Goal: Information Seeking & Learning: Check status

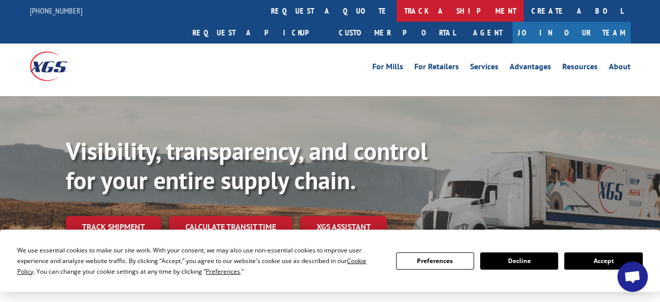
click at [397, 19] on link "track a shipment" at bounding box center [460, 11] width 127 height 22
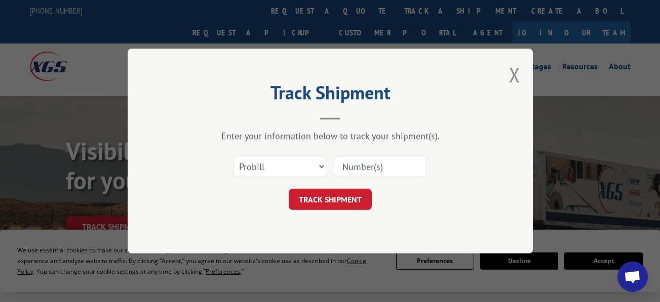
click at [374, 169] on input at bounding box center [380, 166] width 93 height 21
paste input "17597754"
type input "17597754"
click at [341, 183] on div "Select category... Probill BOL PO 17597754" at bounding box center [330, 166] width 304 height 33
click at [331, 200] on button "TRACK SHIPMENT" at bounding box center [330, 199] width 83 height 21
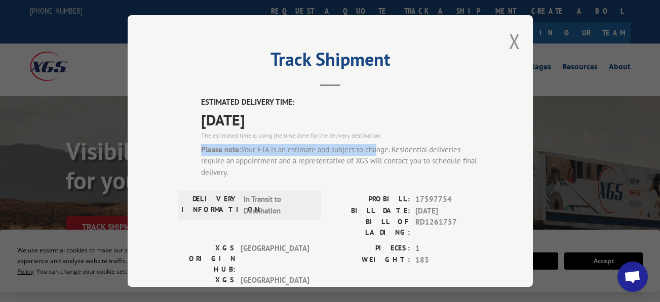
drag, startPoint x: 385, startPoint y: 128, endPoint x: 370, endPoint y: 141, distance: 20.1
click at [370, 141] on div "ESTIMATED DELIVERY TIME: [DATE] The estimated time is using the time zone for t…" at bounding box center [341, 142] width 281 height 90
drag, startPoint x: 370, startPoint y: 141, endPoint x: 315, endPoint y: 171, distance: 63.0
click at [321, 181] on div "ESTIMATED DELIVERY TIME: [DATE] The estimated time is using the time zone for t…" at bounding box center [341, 142] width 281 height 90
click at [313, 170] on div "Please note: Your ETA is an estimate and subject to change. Residential deliver…" at bounding box center [341, 161] width 281 height 34
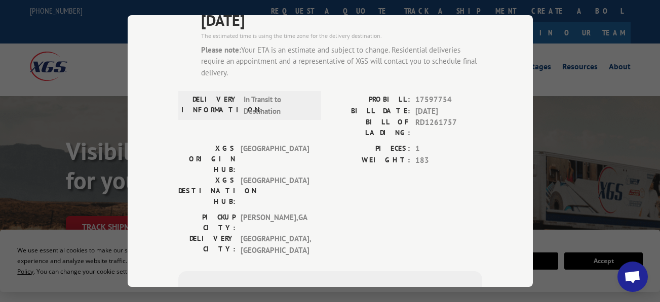
scroll to position [101, 0]
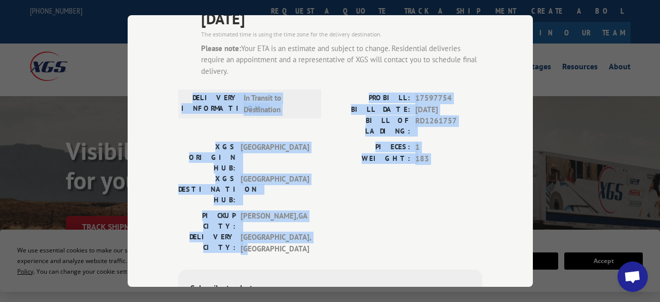
drag, startPoint x: 309, startPoint y: 187, endPoint x: 43, endPoint y: 87, distance: 284.9
click at [43, 87] on div "Track Shipment ESTIMATED DELIVERY TIME: [DATE] The estimated time is using the …" at bounding box center [330, 151] width 660 height 302
click at [318, 211] on div "PICKUP CITY: [GEOGRAPHIC_DATA] , [GEOGRAPHIC_DATA]: [GEOGRAPHIC_DATA] , [GEOGRA…" at bounding box center [330, 235] width 304 height 49
drag, startPoint x: 314, startPoint y: 192, endPoint x: 151, endPoint y: 91, distance: 191.6
click at [151, 91] on div "Track Shipment ESTIMATED DELIVERY TIME: [DATE] The estimated time is using the …" at bounding box center [330, 151] width 405 height 272
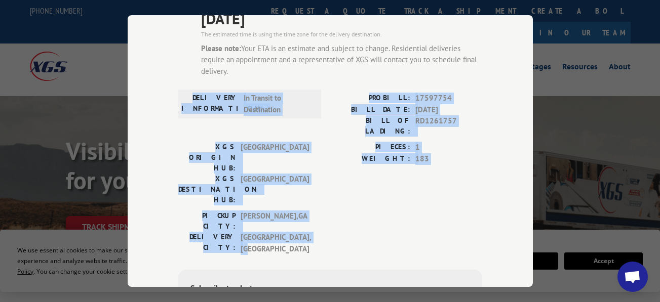
click at [291, 110] on span "In Transit to Destination" at bounding box center [278, 104] width 68 height 23
drag, startPoint x: 302, startPoint y: 188, endPoint x: 181, endPoint y: 93, distance: 154.8
click at [181, 93] on div "ESTIMATED DELIVERY TIME: [DATE] The estimated time is using the time zone for t…" at bounding box center [330, 201] width 304 height 412
drag, startPoint x: 181, startPoint y: 93, endPoint x: 303, endPoint y: 152, distance: 136.2
click at [299, 114] on div "DELIVERY INFORMATION: In Transit to Destination" at bounding box center [249, 104] width 143 height 29
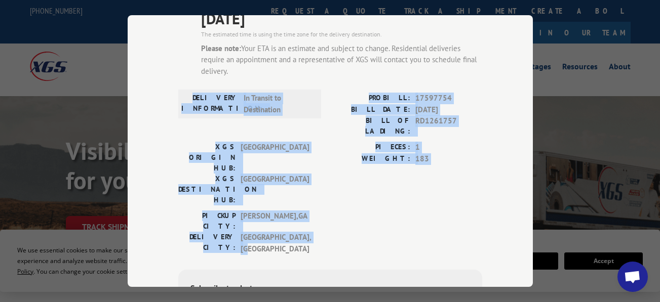
click at [307, 211] on div "PICKUP CITY: [GEOGRAPHIC_DATA] , [GEOGRAPHIC_DATA]" at bounding box center [246, 221] width 137 height 21
click at [306, 211] on div "PICKUP CITY: [GEOGRAPHIC_DATA] , [GEOGRAPHIC_DATA]" at bounding box center [246, 221] width 137 height 21
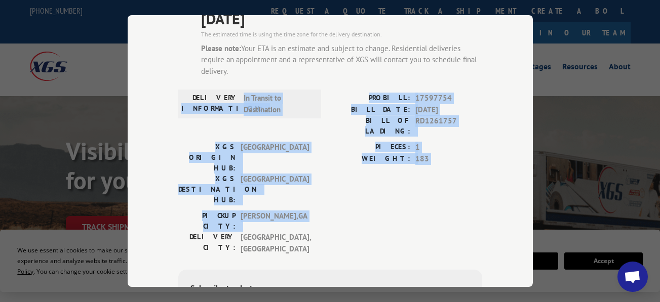
drag, startPoint x: 305, startPoint y: 176, endPoint x: 148, endPoint y: 106, distance: 172.1
click at [148, 106] on div "Track Shipment ESTIMATED DELIVERY TIME: [DATE] The estimated time is using the …" at bounding box center [330, 151] width 405 height 272
drag, startPoint x: 148, startPoint y: 106, endPoint x: 287, endPoint y: 168, distance: 152.2
click at [287, 211] on span "[GEOGRAPHIC_DATA] , [GEOGRAPHIC_DATA]" at bounding box center [275, 221] width 68 height 21
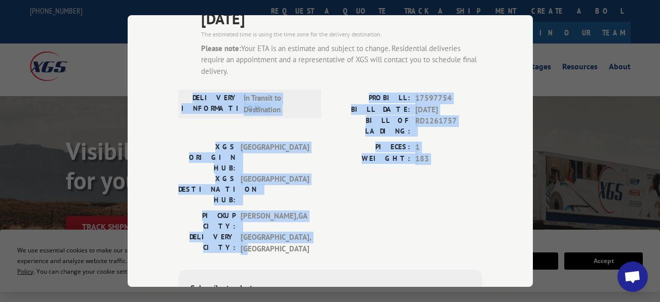
drag, startPoint x: 248, startPoint y: 167, endPoint x: 150, endPoint y: 91, distance: 124.1
click at [150, 91] on div "Track Shipment ESTIMATED DELIVERY TIME: [DATE] The estimated time is using the …" at bounding box center [330, 151] width 405 height 272
drag, startPoint x: 150, startPoint y: 91, endPoint x: 314, endPoint y: 164, distance: 179.8
click at [312, 151] on div "XGS ORIGIN HUB: TUNNEL HILL XGS DESTINATION HUB: [GEOGRAPHIC_DATA] PIECES: 1 WE…" at bounding box center [330, 176] width 304 height 69
drag, startPoint x: 304, startPoint y: 185, endPoint x: 130, endPoint y: 76, distance: 205.5
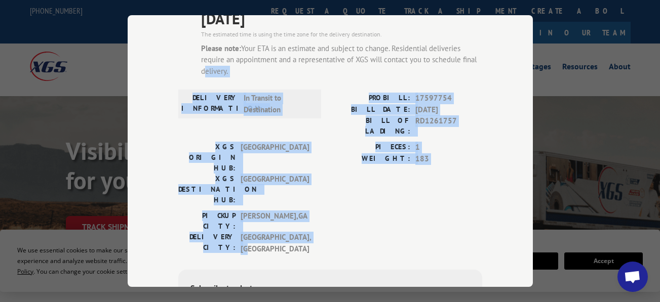
click at [130, 76] on div "Track Shipment ESTIMATED DELIVERY TIME: [DATE] The estimated time is using the …" at bounding box center [330, 151] width 405 height 272
drag, startPoint x: 130, startPoint y: 76, endPoint x: 394, endPoint y: 163, distance: 277.6
click at [396, 160] on div "PIECES: 1 WEIGHT: 183" at bounding box center [406, 176] width 152 height 69
click at [331, 211] on div "PICKUP CITY: [GEOGRAPHIC_DATA] , [GEOGRAPHIC_DATA]: [GEOGRAPHIC_DATA] , [GEOGRA…" at bounding box center [330, 235] width 304 height 49
drag, startPoint x: 315, startPoint y: 179, endPoint x: 163, endPoint y: 85, distance: 179.2
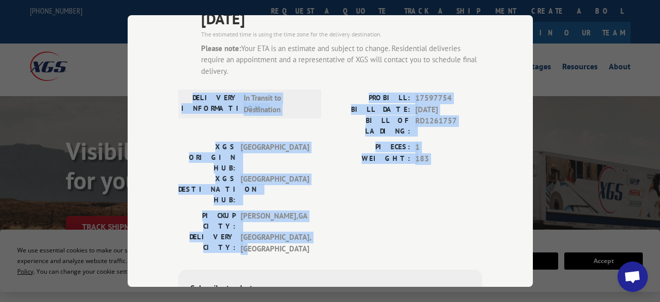
click at [163, 85] on div "Track Shipment ESTIMATED DELIVERY TIME: [DATE] The estimated time is using the …" at bounding box center [330, 151] width 405 height 272
drag, startPoint x: 163, startPoint y: 85, endPoint x: 386, endPoint y: 165, distance: 237.3
click at [415, 153] on span "183" at bounding box center [448, 159] width 67 height 12
click at [313, 211] on div "PICKUP CITY: [GEOGRAPHIC_DATA] , [GEOGRAPHIC_DATA]: [GEOGRAPHIC_DATA] , [GEOGRA…" at bounding box center [330, 235] width 304 height 49
drag, startPoint x: 309, startPoint y: 190, endPoint x: 175, endPoint y: 84, distance: 170.6
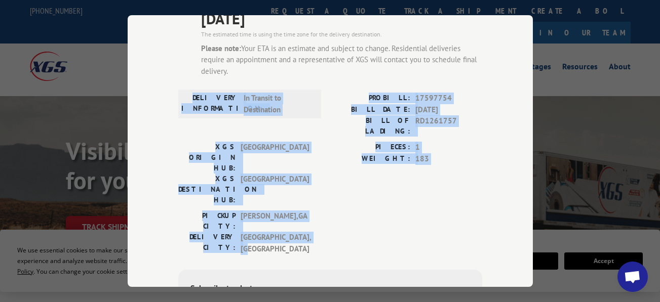
click at [178, 84] on div "ESTIMATED DELIVERY TIME: [DATE] The estimated time is using the time zone for t…" at bounding box center [330, 201] width 304 height 412
drag, startPoint x: 175, startPoint y: 84, endPoint x: 373, endPoint y: 155, distance: 210.4
click at [373, 155] on div "PIECES: 1 WEIGHT: 183" at bounding box center [406, 176] width 152 height 69
click at [325, 211] on div "PICKUP CITY: [GEOGRAPHIC_DATA] , [GEOGRAPHIC_DATA]: [GEOGRAPHIC_DATA] , [GEOGRA…" at bounding box center [330, 235] width 304 height 49
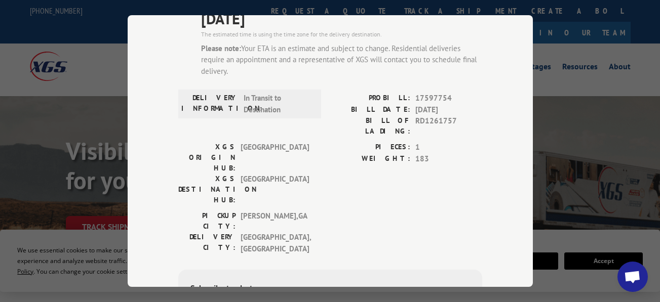
click at [339, 211] on div "PICKUP CITY: [GEOGRAPHIC_DATA] , [GEOGRAPHIC_DATA]: [GEOGRAPHIC_DATA] , [GEOGRA…" at bounding box center [330, 235] width 304 height 49
click at [310, 211] on div "PICKUP CITY: [GEOGRAPHIC_DATA] , [GEOGRAPHIC_DATA]" at bounding box center [246, 221] width 137 height 21
click at [245, 174] on span "[GEOGRAPHIC_DATA]" at bounding box center [275, 190] width 68 height 32
click at [377, 153] on label "WEIGHT:" at bounding box center [370, 159] width 80 height 12
click at [291, 108] on span "In Transit to Destination" at bounding box center [278, 104] width 68 height 23
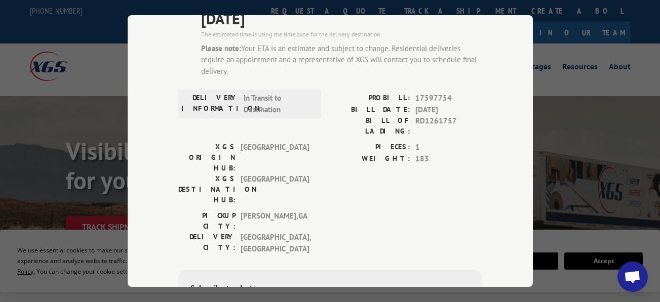
click at [220, 100] on label "DELIVERY INFORMATION:" at bounding box center [209, 104] width 57 height 23
click at [263, 100] on span "In Transit to Destination" at bounding box center [278, 104] width 68 height 23
click at [246, 108] on span "In Transit to Destination" at bounding box center [278, 104] width 68 height 23
click at [241, 232] on span "[GEOGRAPHIC_DATA] , [GEOGRAPHIC_DATA]" at bounding box center [275, 243] width 68 height 23
click at [286, 232] on span "[GEOGRAPHIC_DATA] , [GEOGRAPHIC_DATA]" at bounding box center [275, 243] width 68 height 23
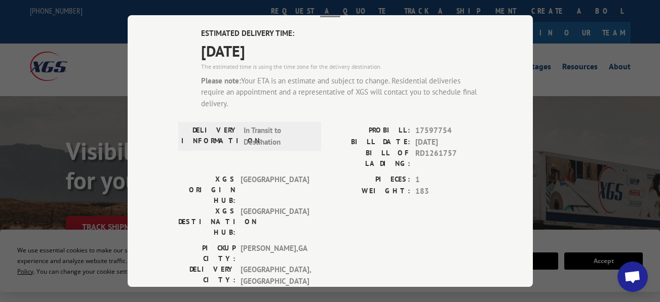
scroll to position [51, 0]
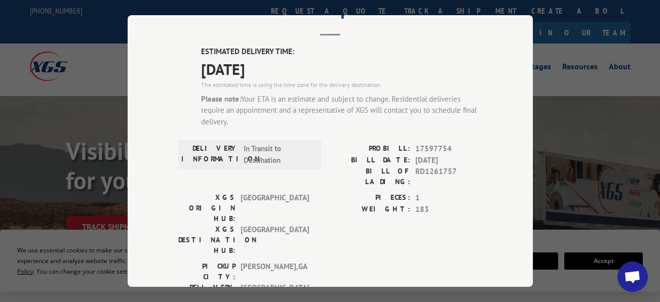
click at [204, 144] on label "DELIVERY INFORMATION:" at bounding box center [209, 154] width 57 height 23
click at [322, 109] on div "Please note: Your ETA is an estimate and subject to change. Residential deliver…" at bounding box center [341, 110] width 281 height 34
click at [245, 80] on div "The estimated time is using the time zone for the delivery destination." at bounding box center [341, 84] width 281 height 9
click at [225, 66] on span "[DATE]" at bounding box center [341, 68] width 281 height 23
click at [243, 57] on span "[DATE]" at bounding box center [341, 68] width 281 height 23
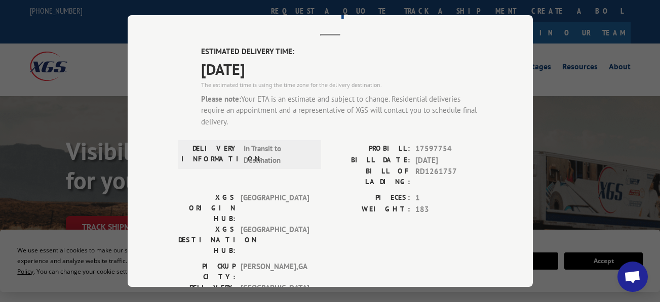
click at [328, 80] on div "The estimated time is using the time zone for the delivery destination." at bounding box center [341, 84] width 281 height 9
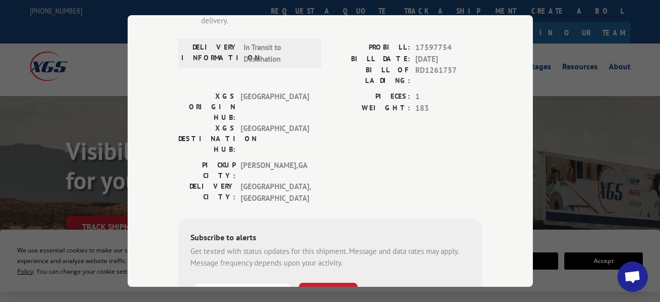
scroll to position [0, 0]
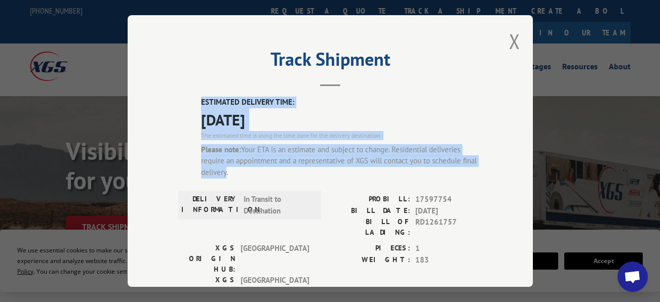
drag, startPoint x: 218, startPoint y: 176, endPoint x: 180, endPoint y: 94, distance: 90.9
click at [180, 97] on div "ESTIMATED DELIVERY TIME: [DATE] The estimated time is using the time zone for t…" at bounding box center [330, 303] width 304 height 412
drag, startPoint x: 180, startPoint y: 94, endPoint x: 219, endPoint y: 170, distance: 85.9
click at [213, 167] on div "Please note: Your ETA is an estimate and subject to change. Residential deliver…" at bounding box center [341, 161] width 281 height 34
drag, startPoint x: 235, startPoint y: 175, endPoint x: 180, endPoint y: 81, distance: 108.5
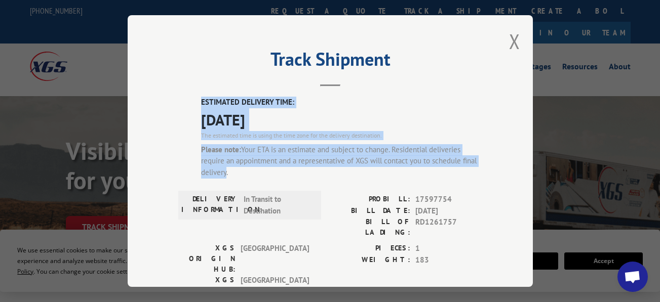
click at [180, 81] on div "Track Shipment ESTIMATED DELIVERY TIME: [DATE] The estimated time is using the …" at bounding box center [330, 151] width 405 height 272
drag, startPoint x: 180, startPoint y: 81, endPoint x: 293, endPoint y: 164, distance: 140.3
click at [293, 164] on div "Please note: Your ETA is an estimate and subject to change. Residential deliver…" at bounding box center [341, 161] width 281 height 34
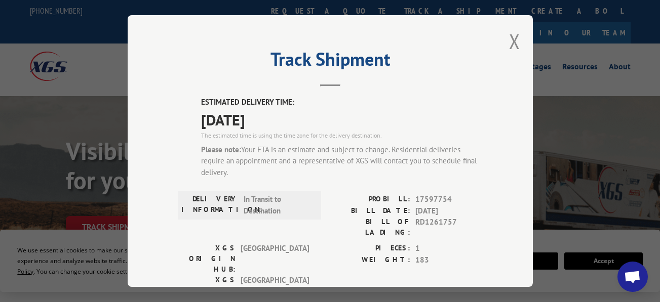
click at [293, 163] on div "Please note: Your ETA is an estimate and subject to change. Residential deliver…" at bounding box center [341, 161] width 281 height 34
drag, startPoint x: 293, startPoint y: 163, endPoint x: 263, endPoint y: 157, distance: 30.6
click at [263, 157] on div "Please note: Your ETA is an estimate and subject to change. Residential deliver…" at bounding box center [341, 161] width 281 height 34
click at [259, 173] on div "Please note: Your ETA is an estimate and subject to change. Residential deliver…" at bounding box center [341, 161] width 281 height 34
click at [244, 194] on span "In Transit to Destination" at bounding box center [278, 205] width 68 height 23
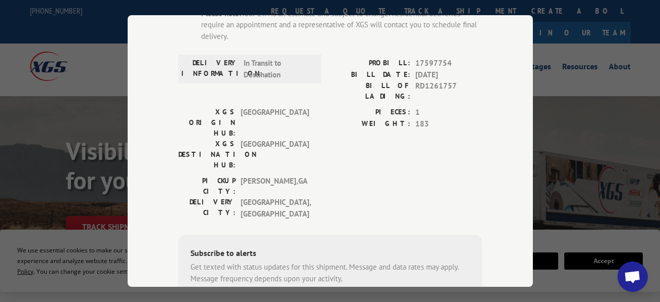
scroll to position [152, 0]
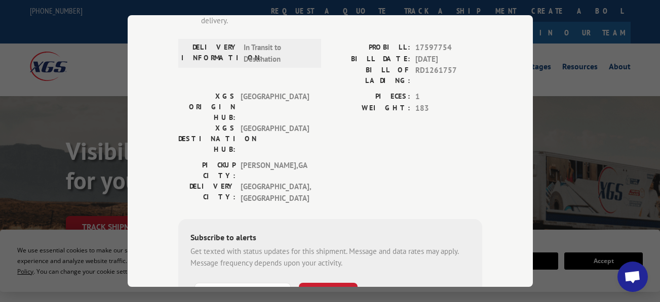
click at [450, 219] on div "Subscribe to alerts Get texted with status updates for this shipment. Message a…" at bounding box center [330, 288] width 304 height 138
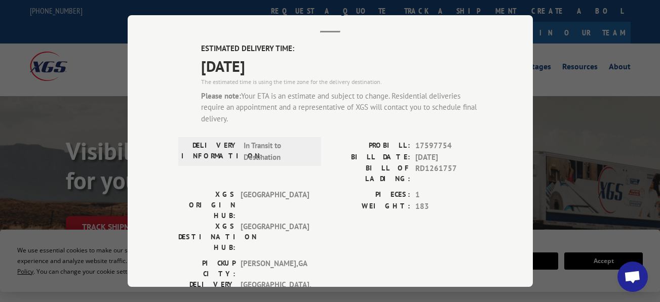
scroll to position [0, 0]
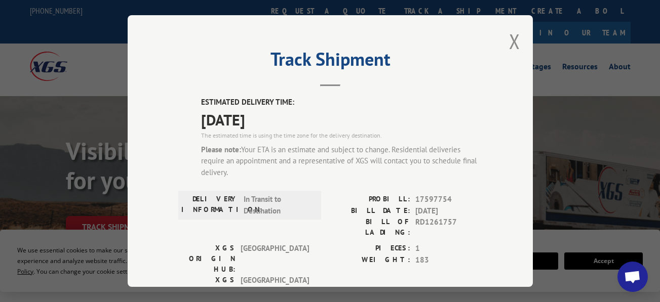
drag, startPoint x: 299, startPoint y: 149, endPoint x: 299, endPoint y: 156, distance: 6.1
click at [299, 156] on div "Please note: Your ETA is an estimate and subject to change. Residential deliver…" at bounding box center [341, 161] width 281 height 34
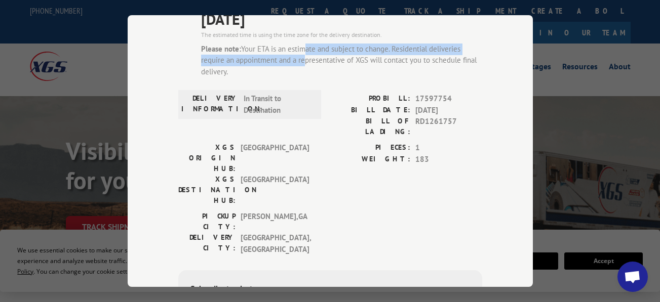
scroll to position [101, 0]
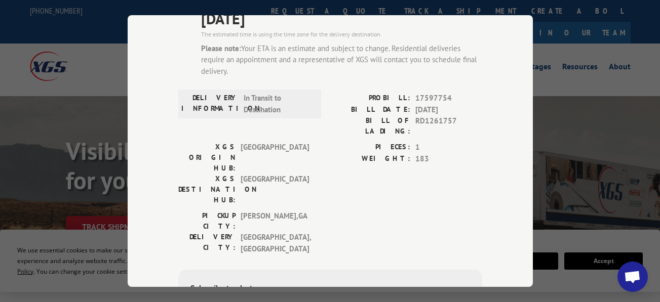
click at [259, 232] on span "[GEOGRAPHIC_DATA] , [GEOGRAPHIC_DATA]" at bounding box center [275, 243] width 68 height 23
click at [278, 232] on span "[GEOGRAPHIC_DATA] , [GEOGRAPHIC_DATA]" at bounding box center [275, 243] width 68 height 23
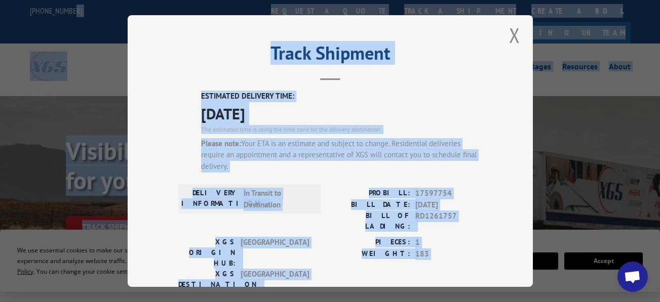
scroll to position [0, 0]
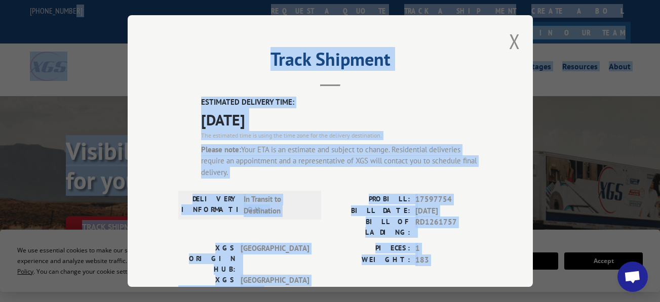
drag, startPoint x: 279, startPoint y: 182, endPoint x: 138, endPoint y: 1, distance: 229.7
click at [138, 1] on div "Track Shipment ESTIMATED DELIVERY TIME: [DATE] The estimated time is using the …" at bounding box center [330, 151] width 660 height 302
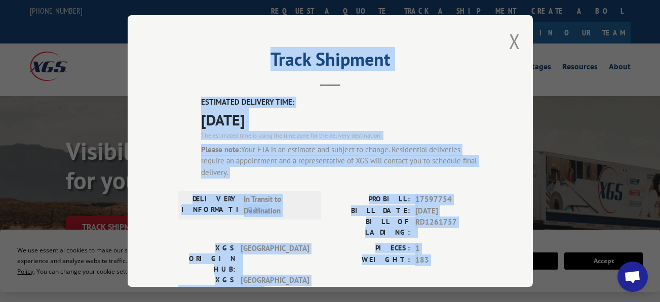
click at [322, 214] on div "DELIVERY INFORMATION: In Transit to Destination PROBILL: 17597754 BILL DATE: [D…" at bounding box center [330, 218] width 304 height 49
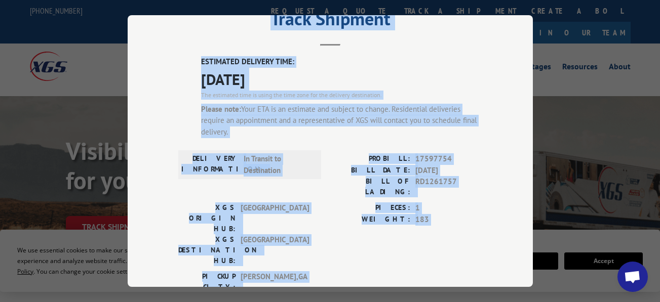
scroll to position [101, 0]
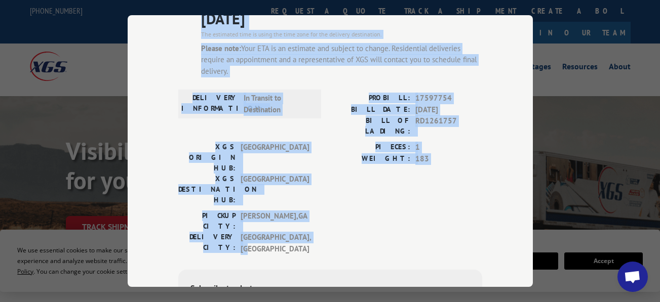
click at [296, 232] on span "[GEOGRAPHIC_DATA] , [GEOGRAPHIC_DATA]" at bounding box center [275, 243] width 68 height 23
click at [291, 232] on span "[GEOGRAPHIC_DATA] , [GEOGRAPHIC_DATA]" at bounding box center [275, 243] width 68 height 23
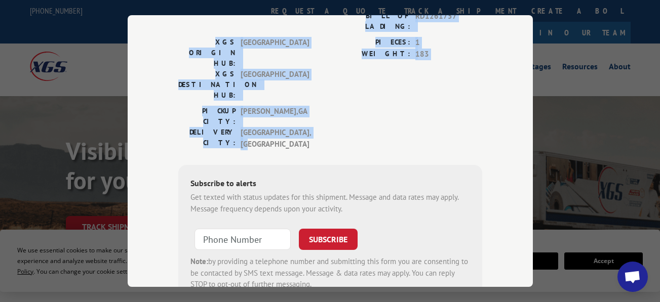
scroll to position [223, 0]
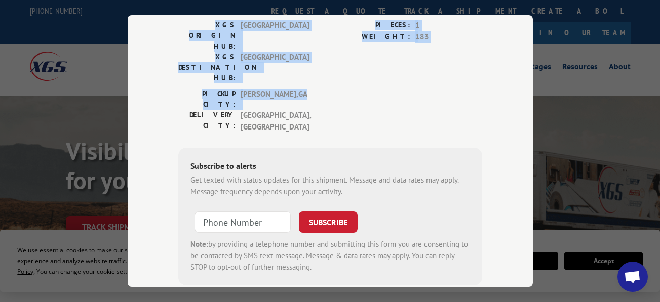
drag, startPoint x: 242, startPoint y: 53, endPoint x: 400, endPoint y: 52, distance: 158.6
click at [400, 52] on div "Track Shipment ESTIMATED DELIVERY TIME: [DATE] The estimated time is using the …" at bounding box center [330, 151] width 405 height 272
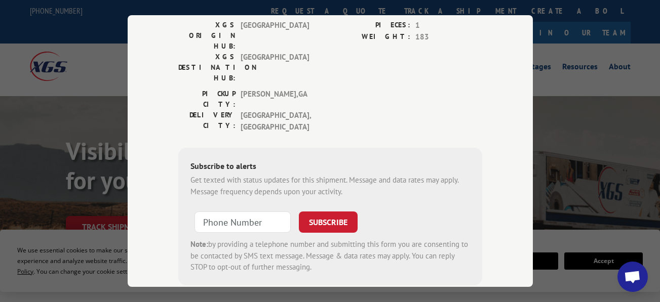
drag, startPoint x: 400, startPoint y: 52, endPoint x: 349, endPoint y: 72, distance: 55.5
click at [349, 89] on div "PICKUP CITY: [GEOGRAPHIC_DATA] , [GEOGRAPHIC_DATA]: [GEOGRAPHIC_DATA] , [GEOGRA…" at bounding box center [330, 113] width 304 height 49
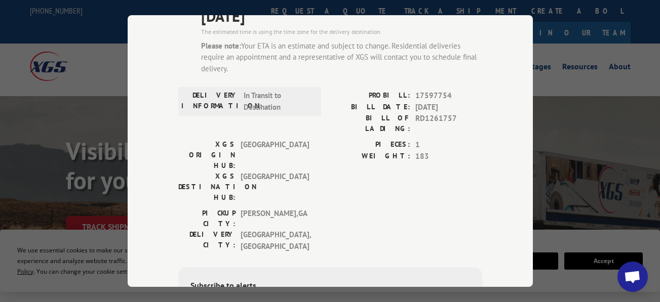
scroll to position [0, 0]
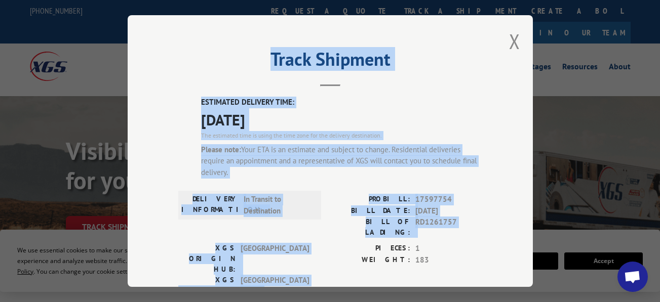
drag, startPoint x: 257, startPoint y: 57, endPoint x: 375, endPoint y: 243, distance: 220.7
click at [375, 243] on div "Track Shipment ESTIMATED DELIVERY TIME: [DATE] The estimated time is using the …" at bounding box center [330, 151] width 405 height 272
click at [312, 228] on div "DELIVERY INFORMATION: In Transit to Destination" at bounding box center [249, 218] width 143 height 49
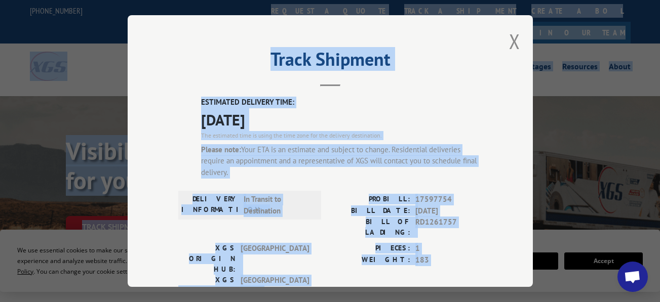
drag, startPoint x: 292, startPoint y: 189, endPoint x: 163, endPoint y: -4, distance: 232.7
click at [388, 81] on header "Track Shipment" at bounding box center [330, 69] width 304 height 34
click at [389, 108] on span "[DATE]" at bounding box center [341, 119] width 281 height 23
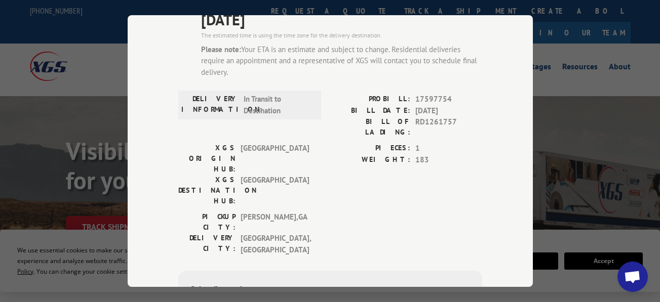
scroll to position [101, 0]
click at [332, 157] on div "PIECES: 1 WEIGHT: 183" at bounding box center [406, 176] width 152 height 69
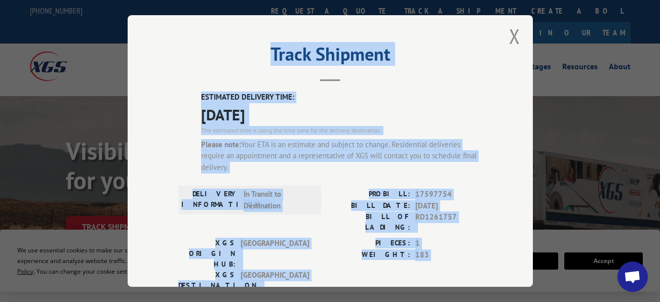
scroll to position [0, 0]
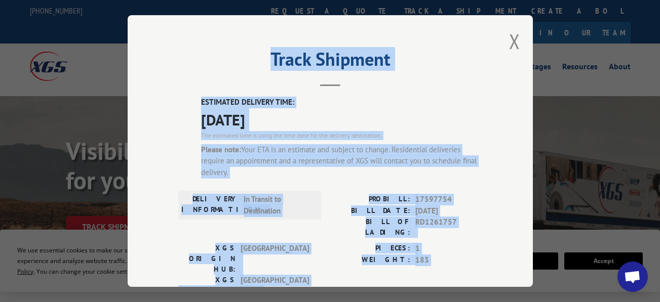
drag, startPoint x: 311, startPoint y: 193, endPoint x: 139, endPoint y: 5, distance: 255.0
click at [139, 5] on div "Track Shipment ESTIMATED DELIVERY TIME: [DATE] The estimated time is using the …" at bounding box center [330, 151] width 660 height 302
click at [427, 113] on span "[DATE]" at bounding box center [341, 119] width 281 height 23
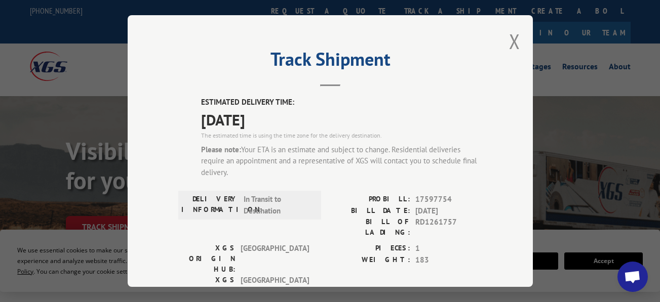
click at [422, 115] on span "[DATE]" at bounding box center [341, 119] width 281 height 23
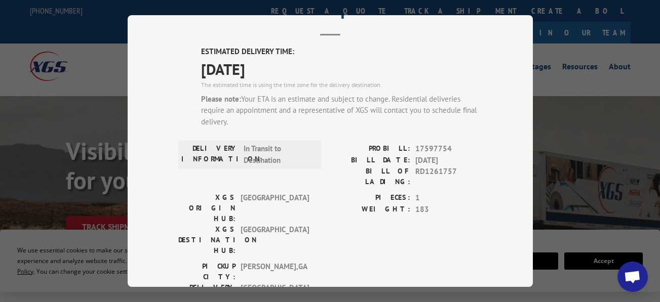
click at [292, 283] on span "[GEOGRAPHIC_DATA] , [GEOGRAPHIC_DATA]" at bounding box center [275, 294] width 68 height 23
click at [289, 283] on span "[GEOGRAPHIC_DATA] , [GEOGRAPHIC_DATA]" at bounding box center [275, 294] width 68 height 23
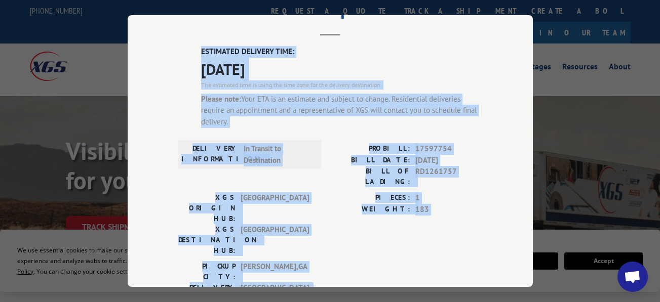
drag, startPoint x: 289, startPoint y: 237, endPoint x: 165, endPoint y: 44, distance: 229.6
click at [165, 44] on div "Track Shipment ESTIMATED DELIVERY TIME: [DATE] The estimated time is using the …" at bounding box center [330, 151] width 405 height 272
drag, startPoint x: 165, startPoint y: 44, endPoint x: 304, endPoint y: 168, distance: 186.9
click at [315, 158] on div "DELIVERY INFORMATION: In Transit to Destination" at bounding box center [249, 154] width 143 height 29
click at [288, 283] on span "[GEOGRAPHIC_DATA] , [GEOGRAPHIC_DATA]" at bounding box center [275, 294] width 68 height 23
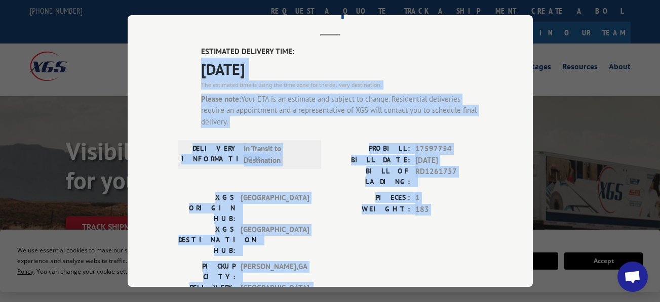
drag, startPoint x: 295, startPoint y: 246, endPoint x: 137, endPoint y: 55, distance: 247.2
click at [137, 55] on div "Track Shipment ESTIMATED DELIVERY TIME: [DATE] The estimated time is using the …" at bounding box center [330, 151] width 405 height 272
drag, startPoint x: 137, startPoint y: 55, endPoint x: 353, endPoint y: 195, distance: 257.1
click at [354, 204] on label "WEIGHT:" at bounding box center [370, 210] width 80 height 12
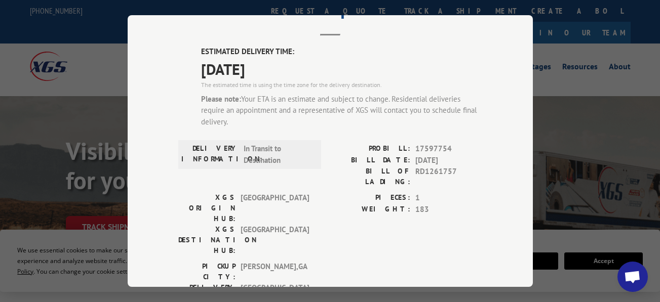
click at [418, 176] on div "PROBILL: 17597754 BILL DATE: [DATE] BILL OF LADING: RD1261757" at bounding box center [406, 167] width 152 height 49
click at [425, 171] on span "RD1261757" at bounding box center [448, 176] width 67 height 21
drag, startPoint x: 425, startPoint y: 171, endPoint x: 405, endPoint y: 152, distance: 26.9
click at [405, 155] on label "BILL DATE:" at bounding box center [370, 161] width 80 height 12
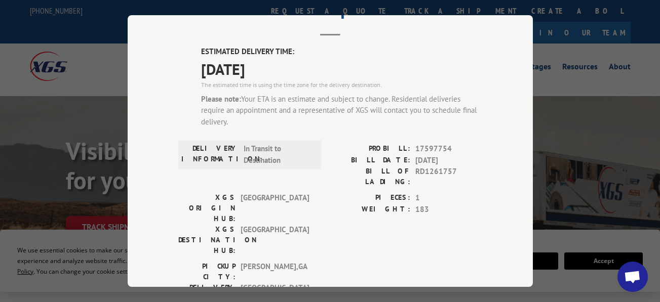
click at [421, 150] on span "17597754" at bounding box center [448, 149] width 67 height 12
click at [445, 145] on span "17597754" at bounding box center [448, 149] width 67 height 12
click at [458, 130] on div "ESTIMATED DELIVERY TIME: [DATE] The estimated time is using the time zone for t…" at bounding box center [341, 91] width 281 height 90
click at [456, 139] on div "ESTIMATED DELIVERY TIME: [DATE] The estimated time is using the time zone for t…" at bounding box center [330, 252] width 304 height 412
click at [446, 143] on span "17597754" at bounding box center [448, 149] width 67 height 12
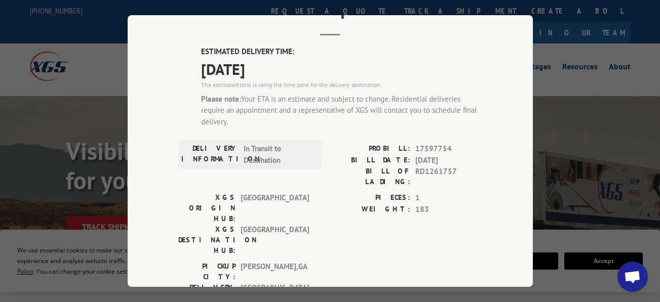
click at [433, 193] on span "1" at bounding box center [448, 199] width 67 height 12
click at [429, 204] on span "183" at bounding box center [448, 210] width 67 height 12
click at [443, 204] on span "183" at bounding box center [448, 210] width 67 height 12
click at [440, 204] on span "183" at bounding box center [448, 210] width 67 height 12
click at [271, 261] on span "[GEOGRAPHIC_DATA] , [GEOGRAPHIC_DATA]" at bounding box center [275, 271] width 68 height 21
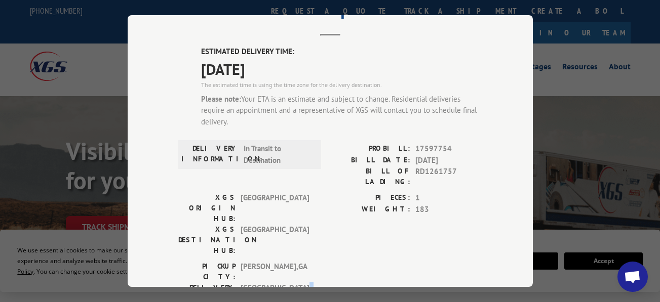
click at [267, 261] on div "PICKUP CITY: [GEOGRAPHIC_DATA] , [GEOGRAPHIC_DATA]: [GEOGRAPHIC_DATA] , [GEOGRA…" at bounding box center [246, 285] width 137 height 49
drag, startPoint x: 267, startPoint y: 230, endPoint x: 291, endPoint y: 233, distance: 24.4
click at [290, 283] on span "[GEOGRAPHIC_DATA] , [GEOGRAPHIC_DATA]" at bounding box center [275, 294] width 68 height 23
click at [300, 283] on span "[GEOGRAPHIC_DATA] , [GEOGRAPHIC_DATA]" at bounding box center [275, 294] width 68 height 23
click at [297, 283] on span "[GEOGRAPHIC_DATA] , [GEOGRAPHIC_DATA]" at bounding box center [275, 294] width 68 height 23
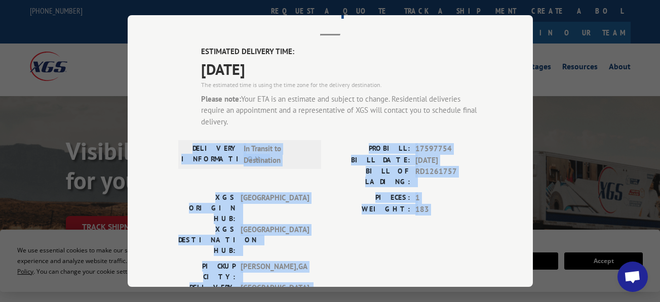
drag, startPoint x: 294, startPoint y: 238, endPoint x: 148, endPoint y: 145, distance: 172.9
click at [148, 145] on div "Track Shipment ESTIMATED DELIVERY TIME: [DATE] The estimated time is using the …" at bounding box center [330, 151] width 405 height 272
drag, startPoint x: 148, startPoint y: 145, endPoint x: 289, endPoint y: 208, distance: 153.7
click at [289, 224] on span "[GEOGRAPHIC_DATA]" at bounding box center [275, 240] width 68 height 32
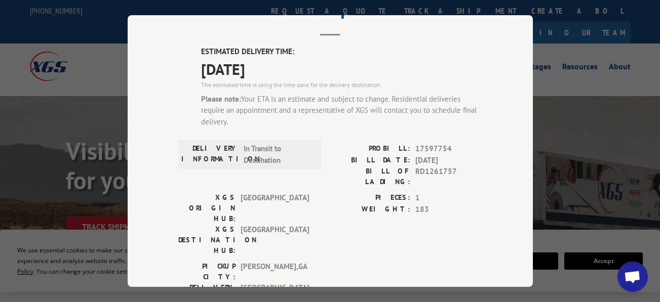
click at [440, 166] on span "RD1261757" at bounding box center [448, 176] width 67 height 21
click at [437, 170] on span "RD1261757" at bounding box center [448, 176] width 67 height 21
